Goal: Transaction & Acquisition: Purchase product/service

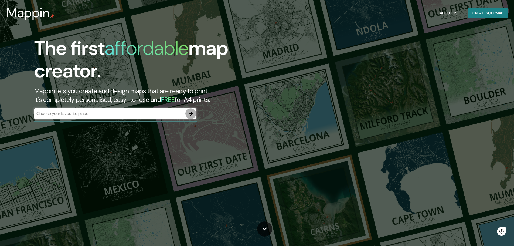
click at [192, 114] on icon "button" at bounding box center [190, 113] width 6 height 6
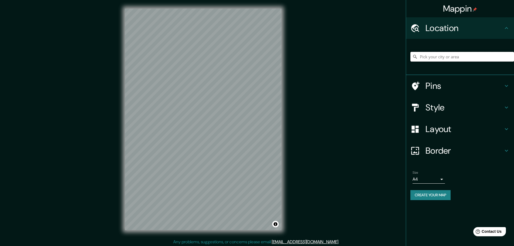
click at [447, 55] on input "Pick your city or area" at bounding box center [462, 57] width 104 height 10
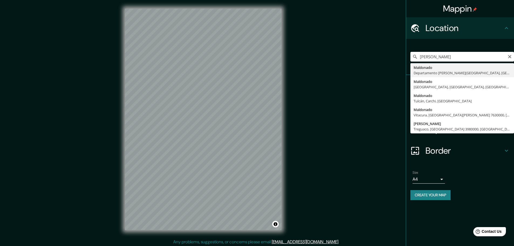
type input "Maldonado, Departamento de Maldonado, Uruguay"
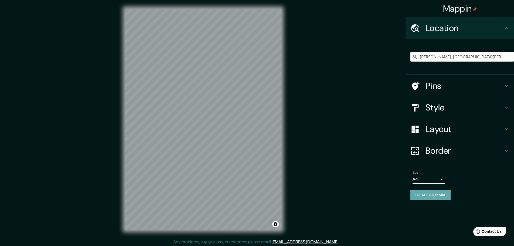
click at [444, 196] on button "Create your map" at bounding box center [430, 195] width 40 height 10
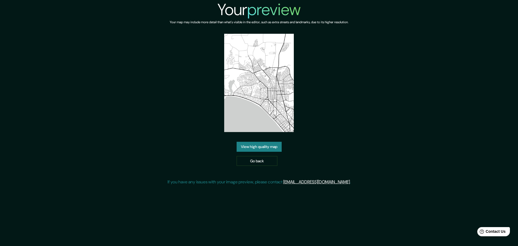
click at [275, 148] on link "View high quality map" at bounding box center [259, 147] width 45 height 10
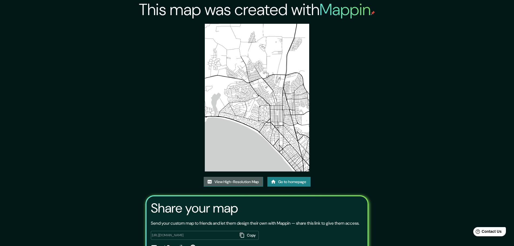
click at [258, 180] on link "View High-Resolution Map" at bounding box center [233, 182] width 59 height 10
